Goal: Task Accomplishment & Management: Manage account settings

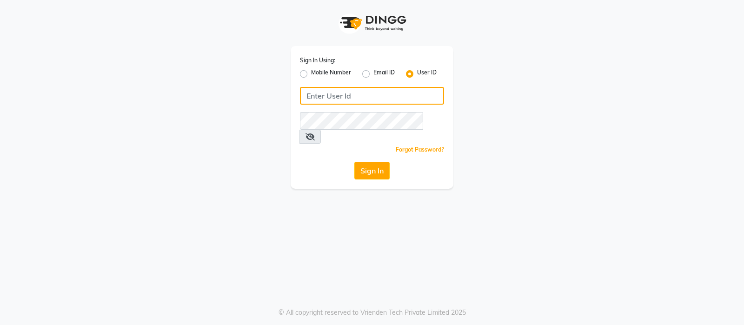
type input "9769017141"
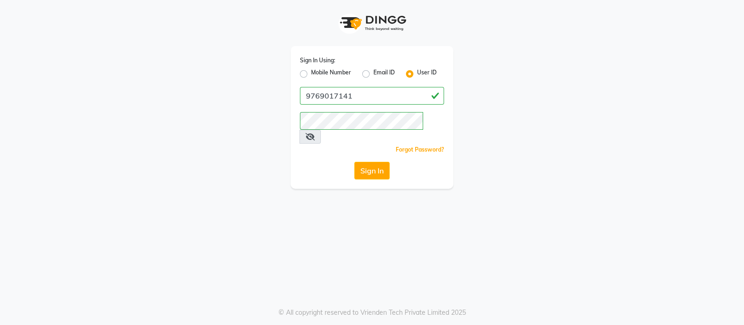
click at [311, 77] on label "Mobile Number" at bounding box center [331, 73] width 40 height 11
click at [311, 74] on input "Mobile Number" at bounding box center [314, 71] width 6 height 6
radio input "true"
radio input "false"
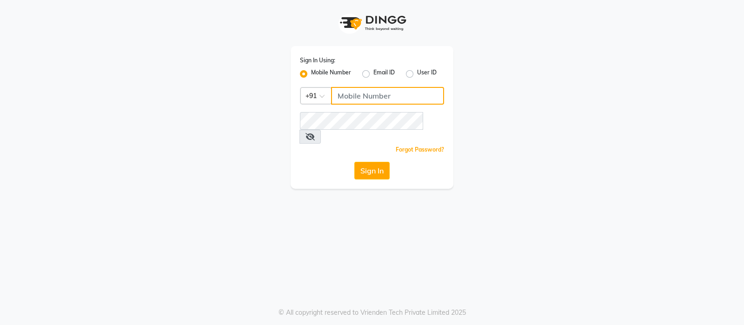
click at [385, 96] on input "Username" at bounding box center [387, 96] width 113 height 18
click at [417, 75] on label "User ID" at bounding box center [427, 73] width 20 height 11
click at [417, 74] on input "User ID" at bounding box center [420, 71] width 6 height 6
radio input "true"
radio input "false"
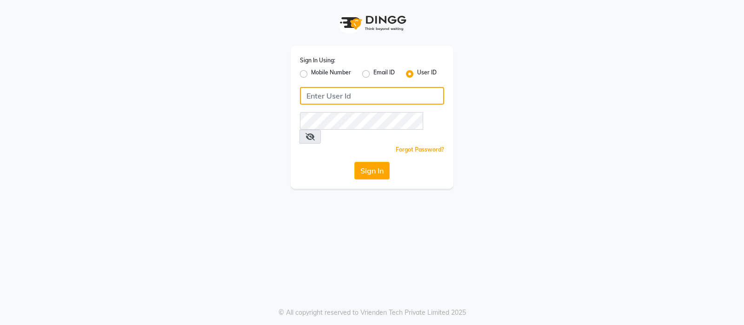
click at [401, 92] on input "Username" at bounding box center [372, 96] width 144 height 18
paste input "btowncutz"
type input "btowncutz"
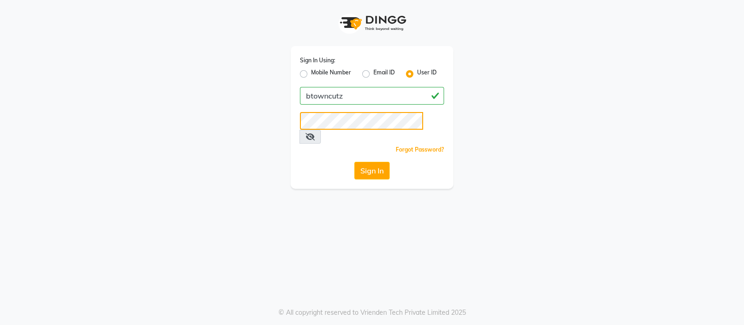
click at [355, 162] on button "Sign In" at bounding box center [372, 171] width 35 height 18
